Goal: Task Accomplishment & Management: Complete application form

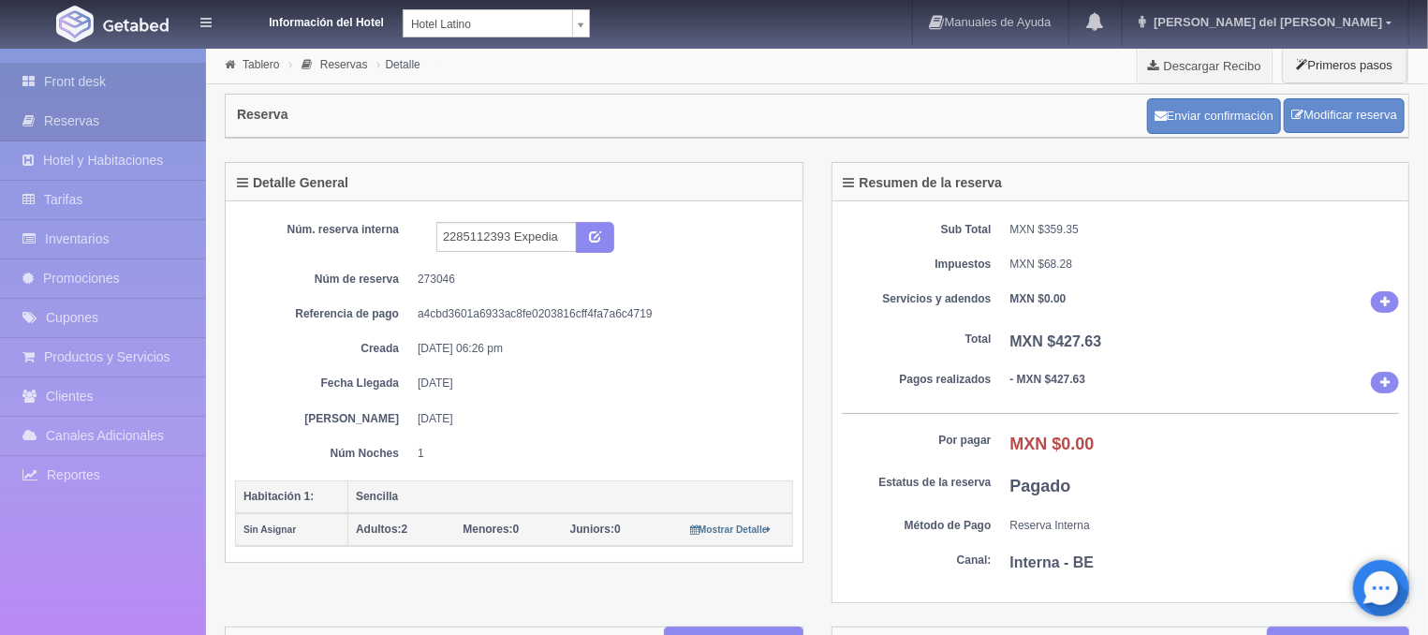
click at [54, 72] on link "Front desk" at bounding box center [103, 82] width 206 height 38
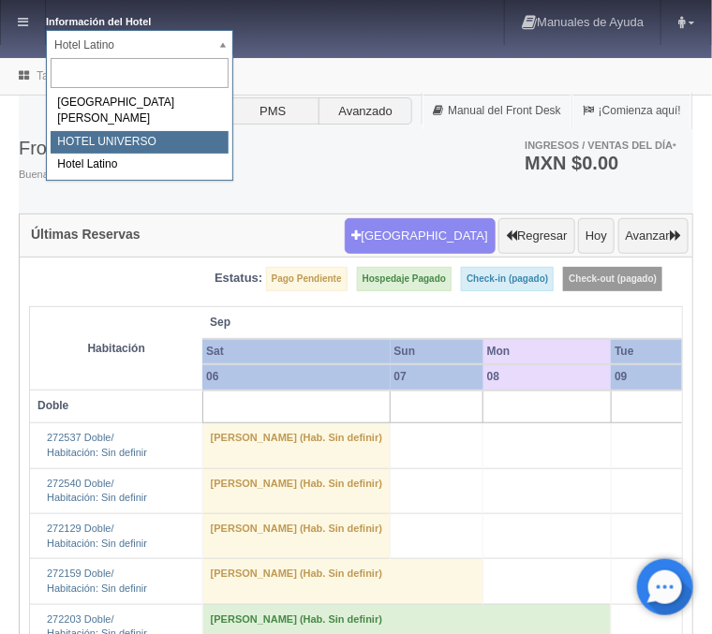
select select "358"
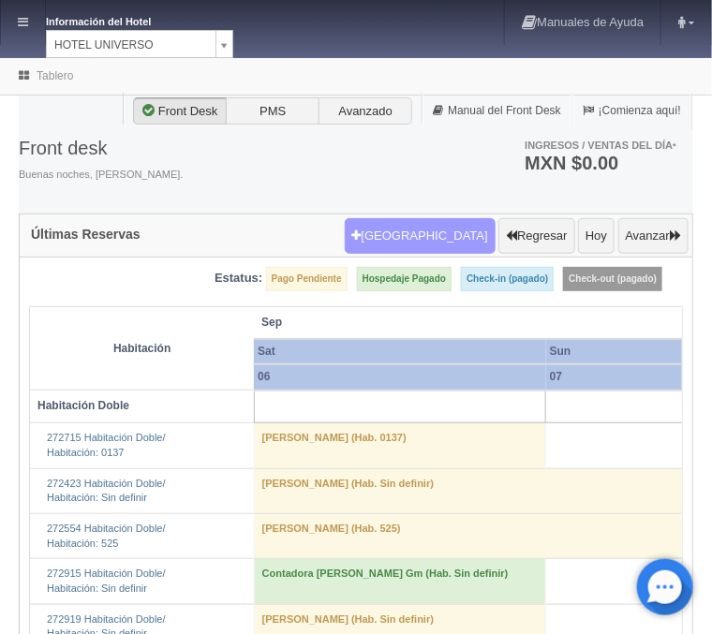
click at [472, 250] on button "[GEOGRAPHIC_DATA]" at bounding box center [420, 236] width 151 height 36
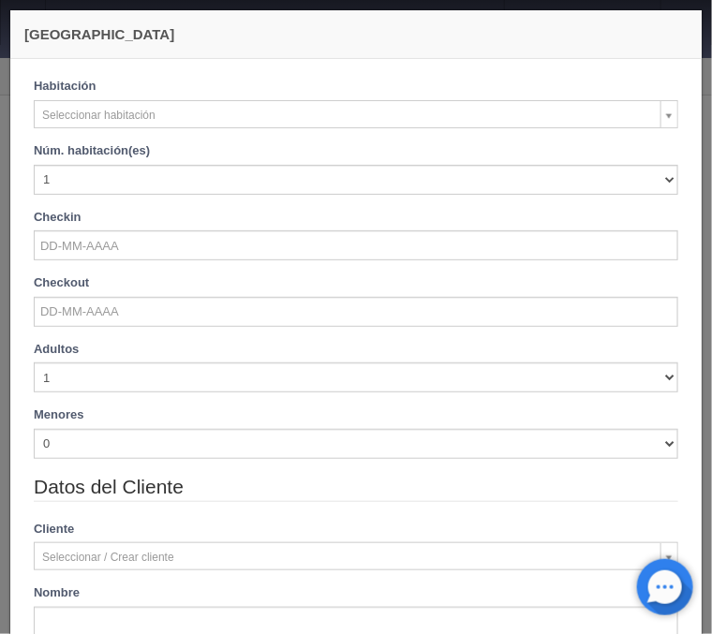
checkbox input "false"
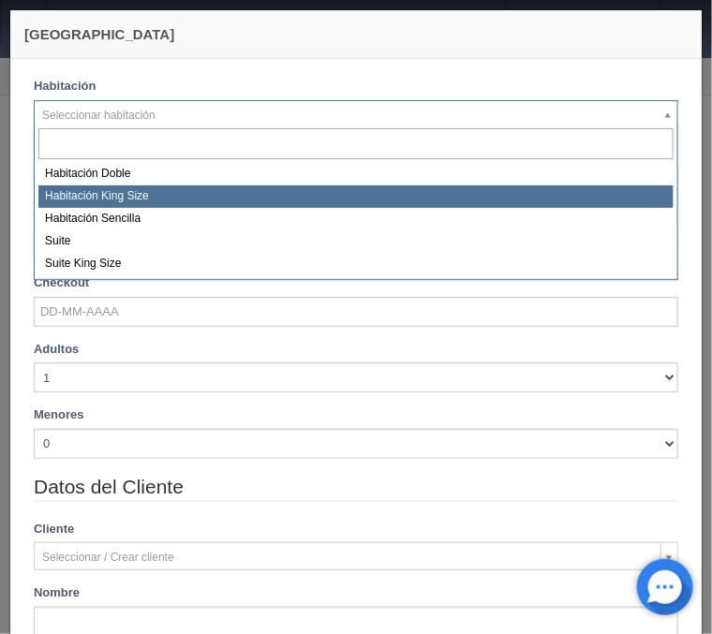
select select "582"
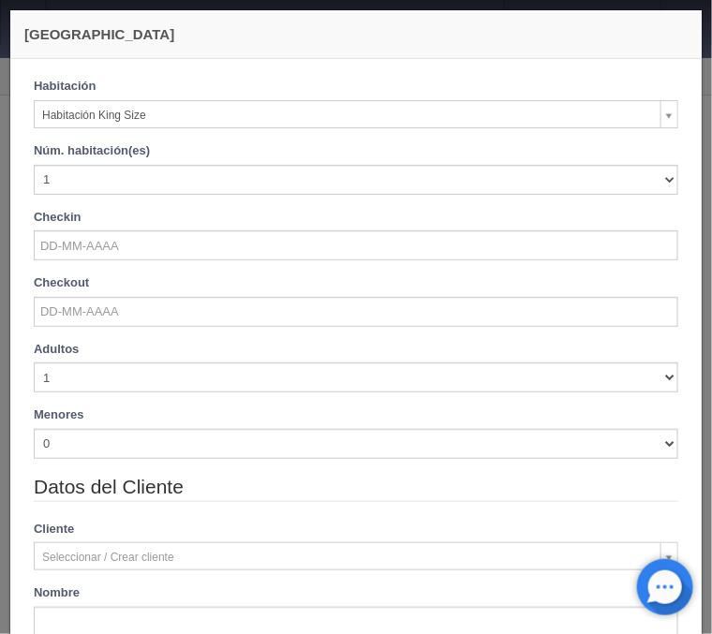
checkbox input "false"
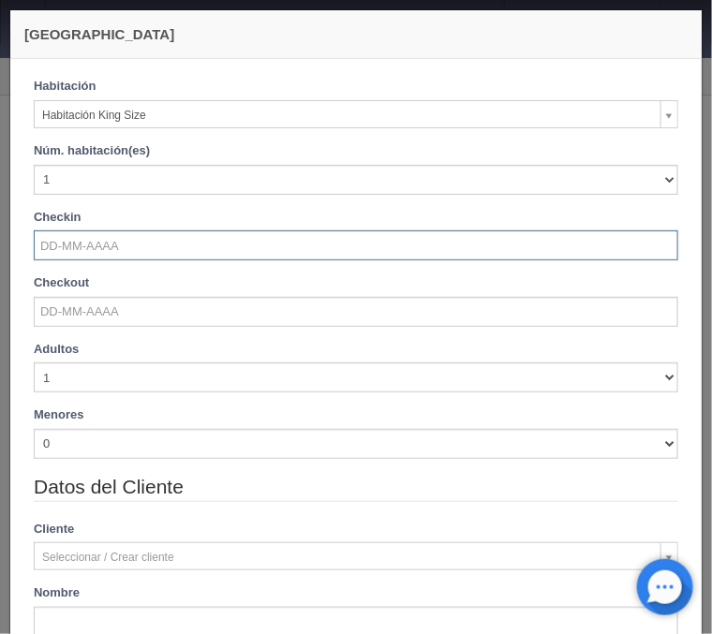
click at [89, 244] on input "text" at bounding box center [356, 245] width 644 height 30
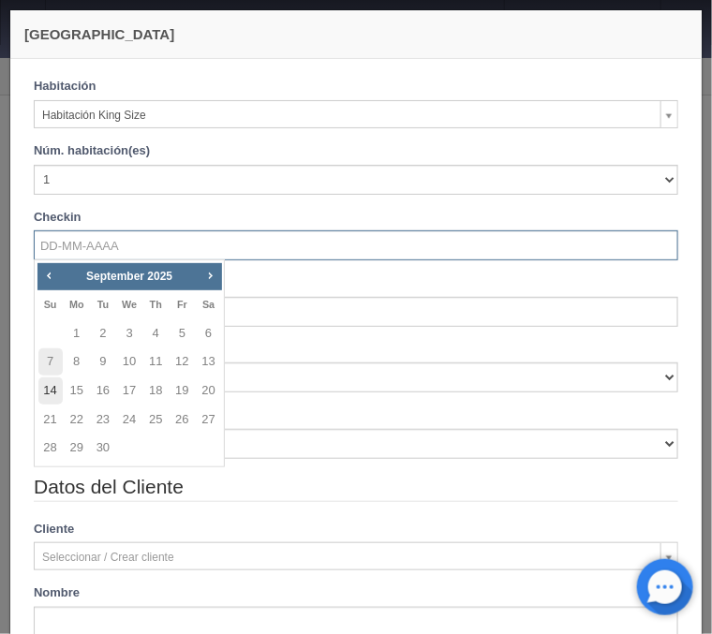
click at [60, 388] on link "14" at bounding box center [50, 390] width 24 height 27
type input "14-09-2025"
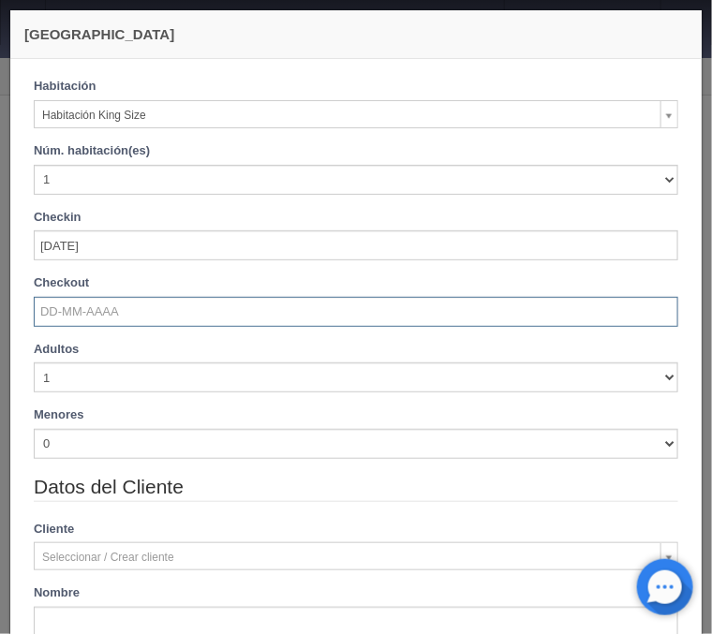
click at [55, 316] on input "text" at bounding box center [356, 312] width 644 height 30
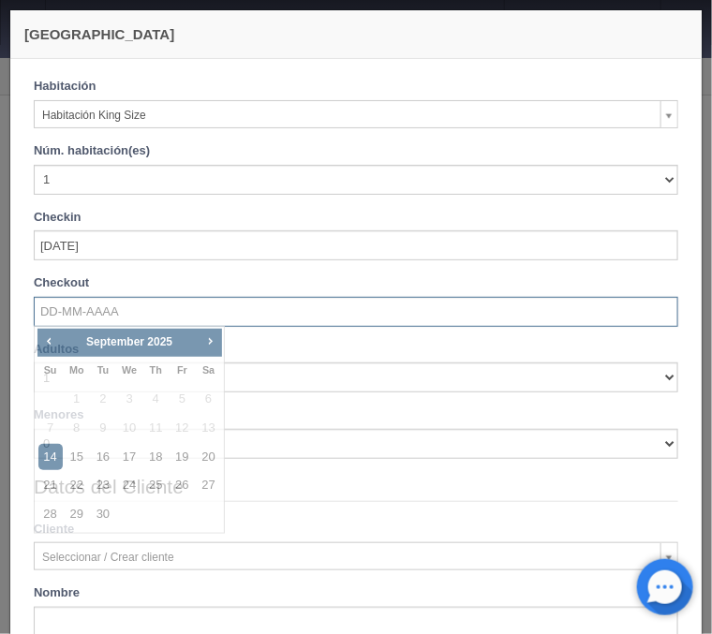
checkbox input "false"
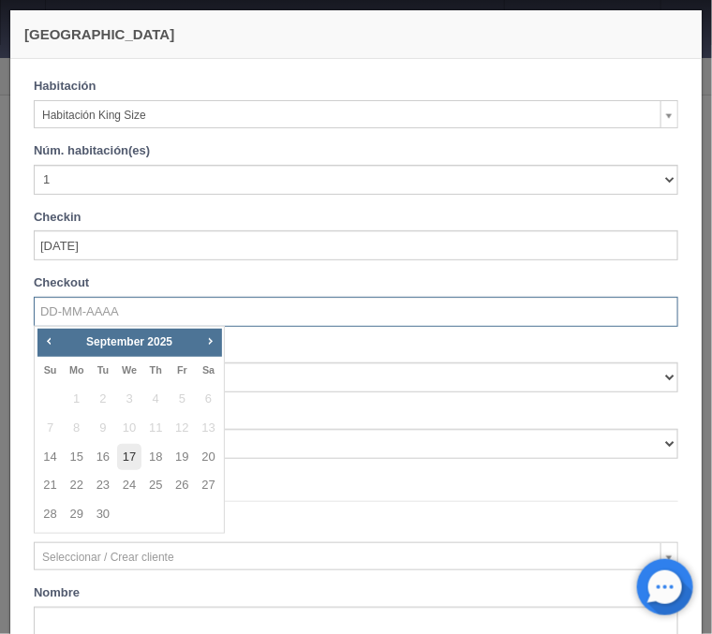
click at [133, 451] on link "17" at bounding box center [129, 457] width 24 height 27
type input "17-09-2025"
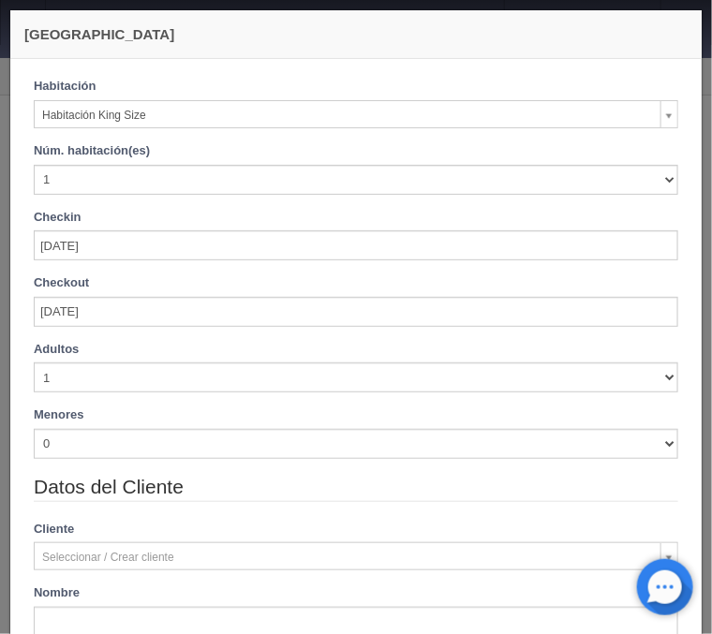
checkbox input "false"
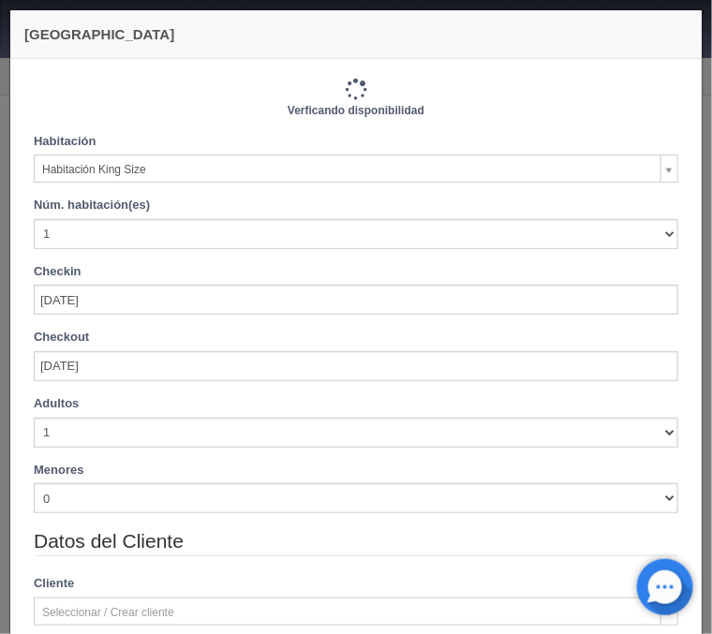
type input "3000.00"
checkbox input "false"
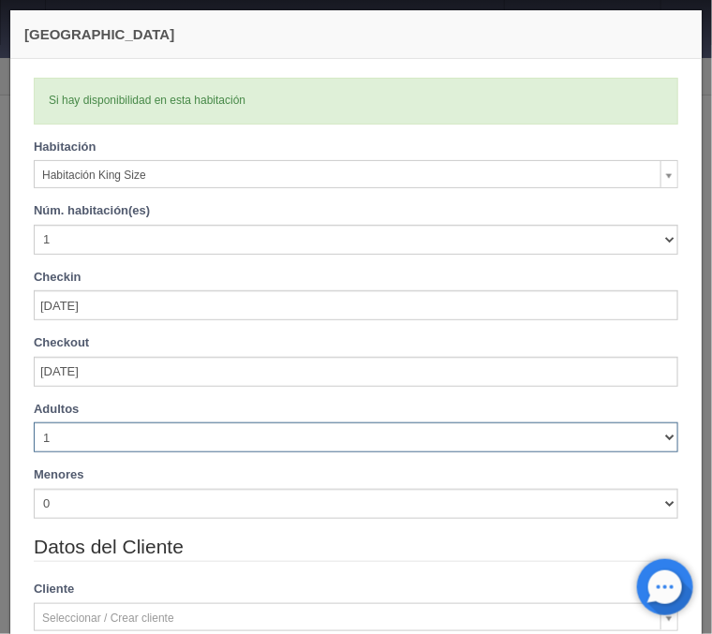
click at [34, 422] on select "1 2 3 4 5 6 7 8 9 10" at bounding box center [356, 437] width 644 height 30
select select "2"
click option "2" at bounding box center [0, 0] width 0 height 0
checkbox input "false"
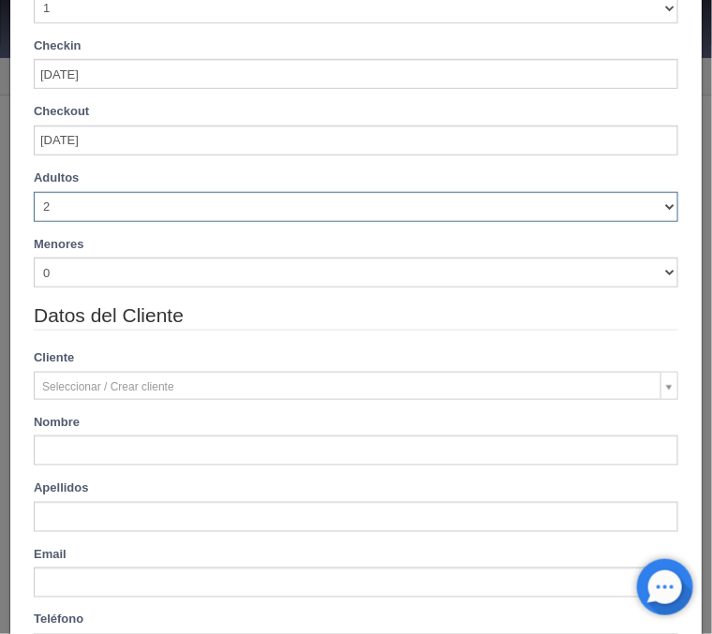
type input "3000.00"
checkbox input "false"
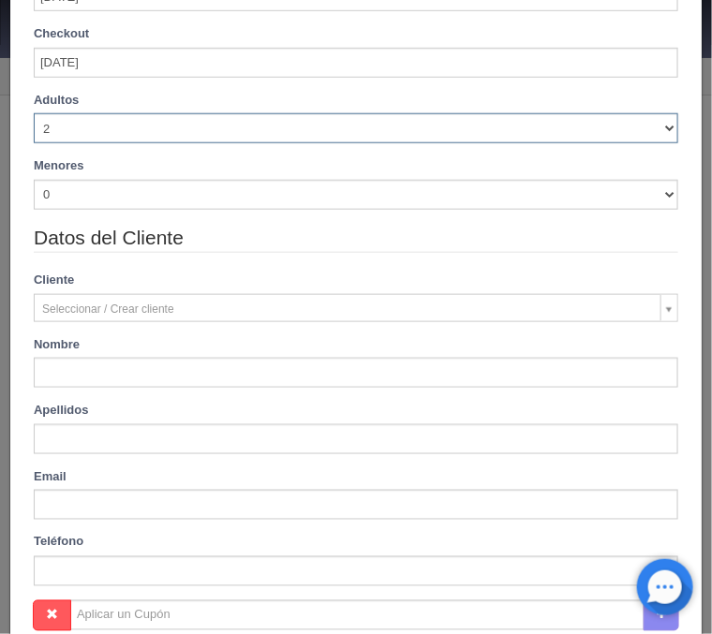
scroll to position [383, 0]
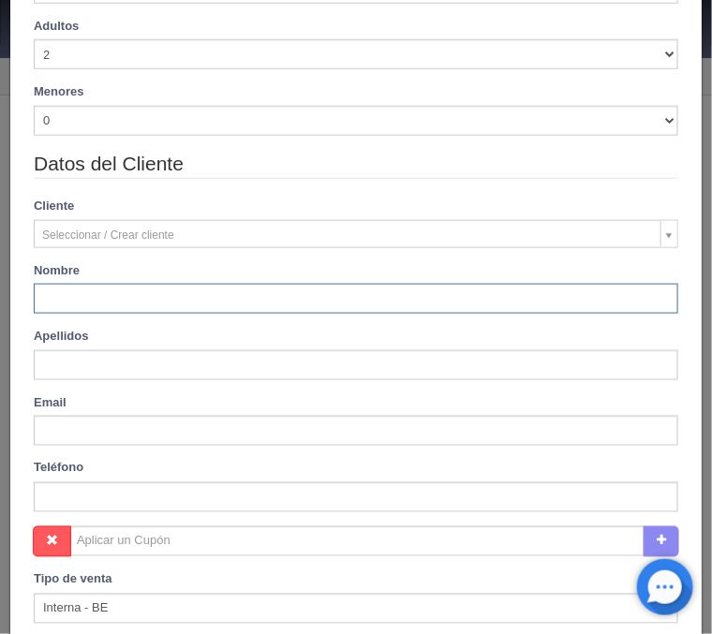
click at [182, 300] on input "text" at bounding box center [356, 299] width 644 height 30
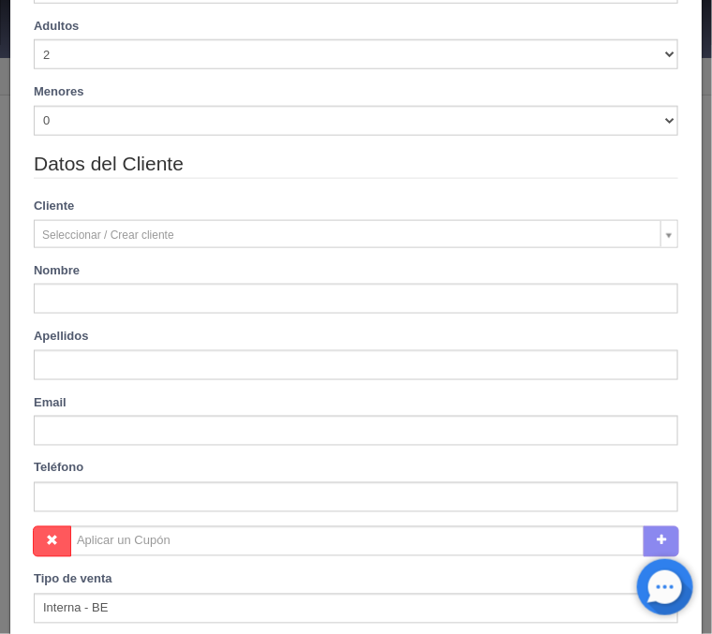
type input "Estɘfɐnia"
type input "Aviña Ramirez"
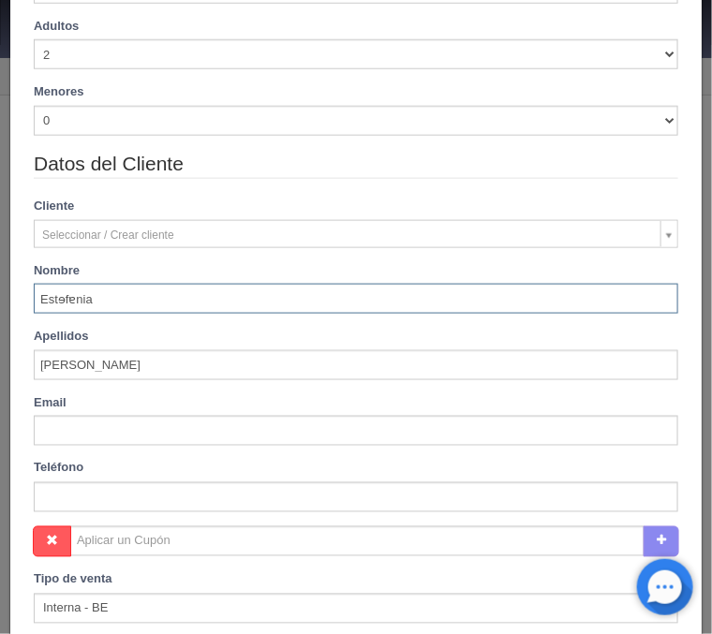
click at [66, 300] on input "Estɘfɐnia" at bounding box center [356, 299] width 644 height 30
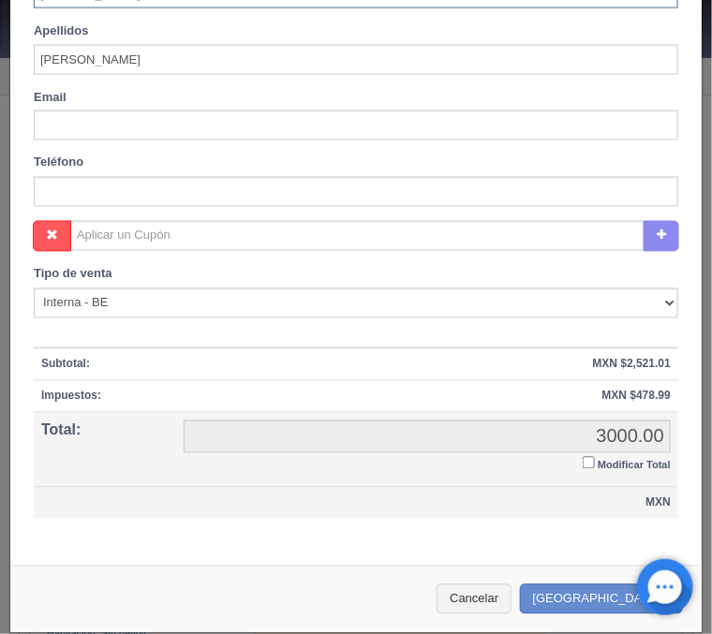
scroll to position [697, 0]
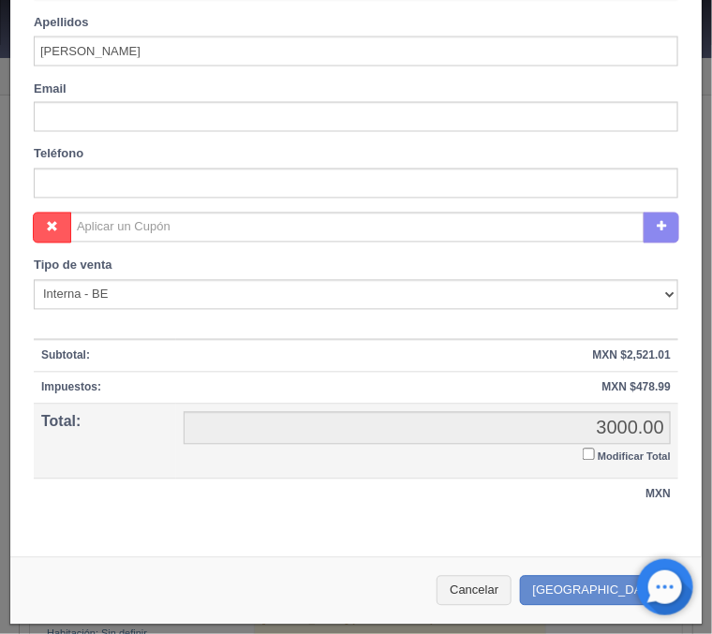
click at [581, 456] on td "3000.00 3000.00 Modificar Total" at bounding box center [427, 441] width 502 height 75
type input "Estefania"
click at [583, 456] on input "Modificar Total" at bounding box center [588, 454] width 12 height 12
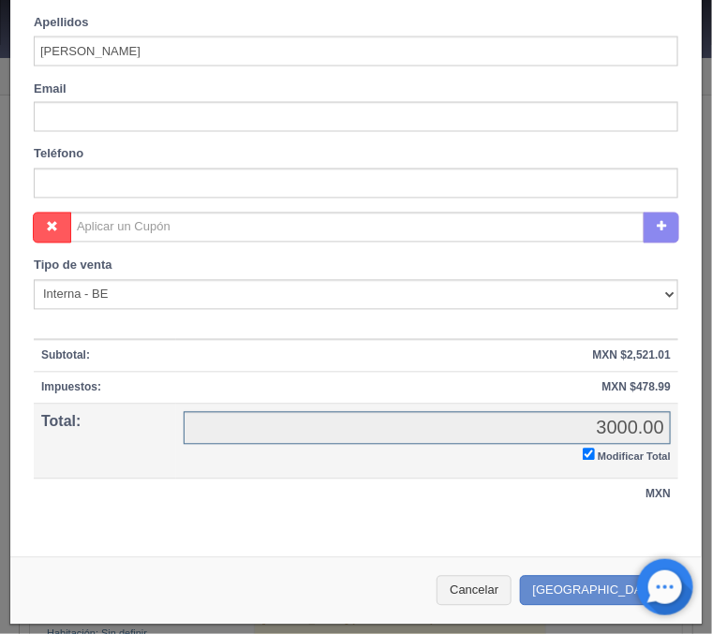
checkbox input "true"
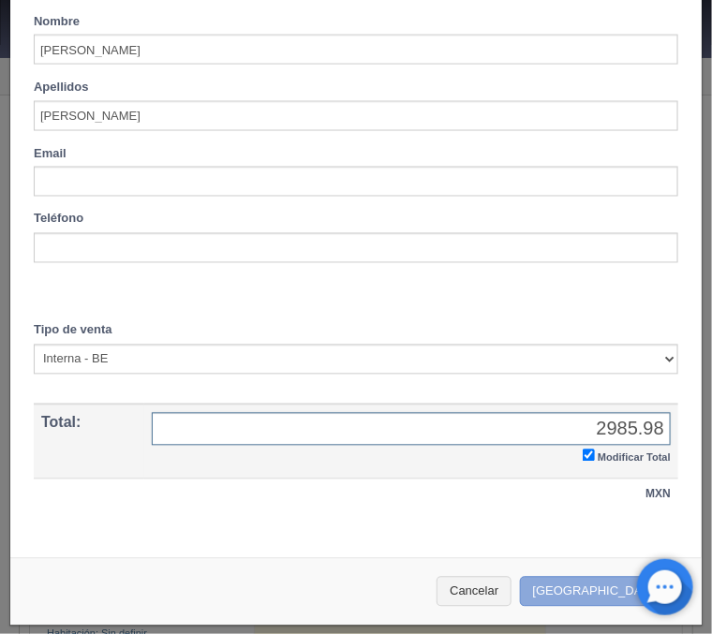
type input "2985.98"
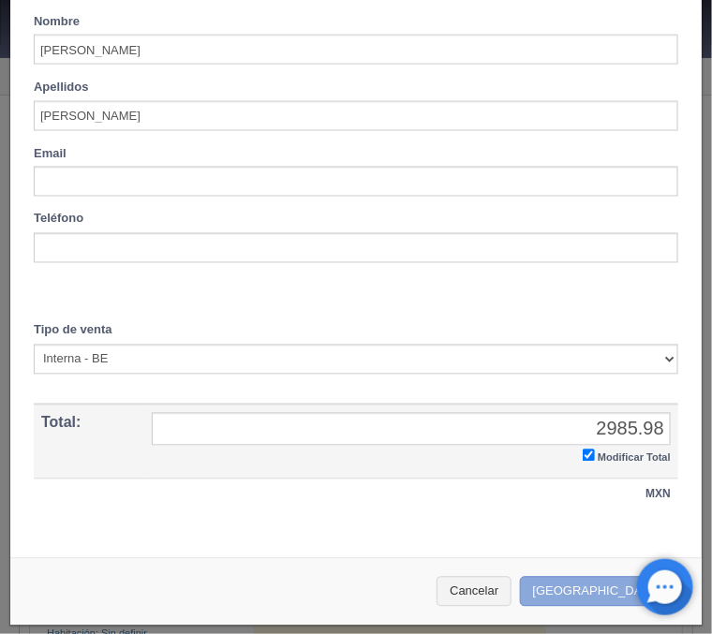
click at [593, 589] on button "[GEOGRAPHIC_DATA]" at bounding box center [601, 592] width 163 height 31
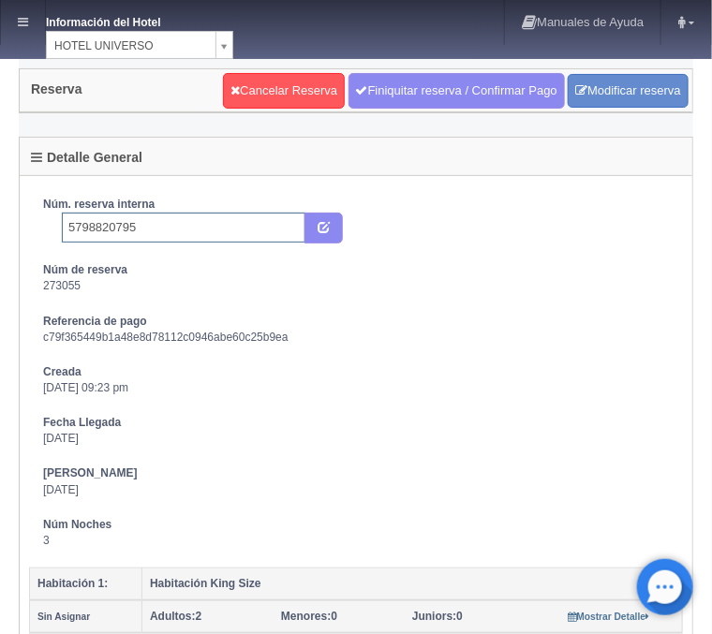
click at [231, 229] on input "5798820795" at bounding box center [183, 228] width 243 height 30
type input "5798820795 Booking"
click at [331, 235] on button "submit" at bounding box center [323, 229] width 38 height 32
click at [7, 16] on link at bounding box center [23, 22] width 44 height 45
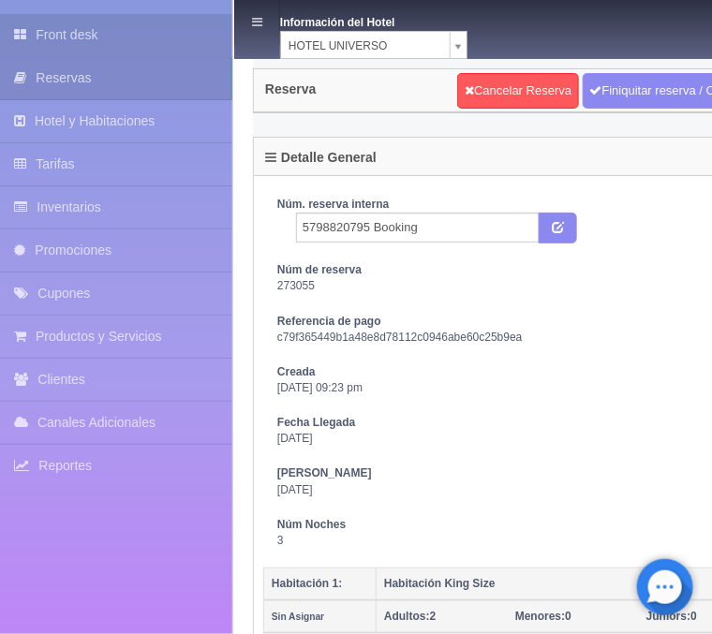
click at [117, 37] on link "Front desk" at bounding box center [116, 35] width 232 height 42
